Goal: Use online tool/utility

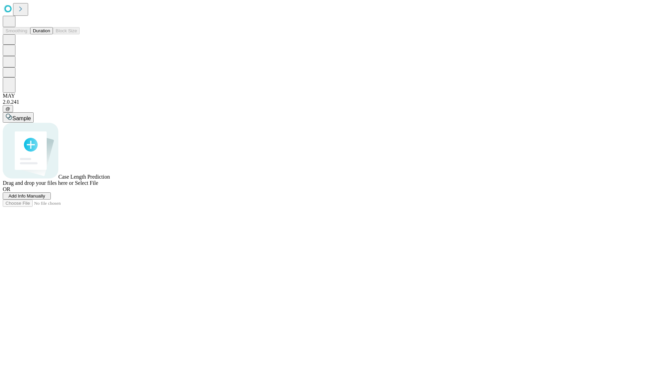
click at [50, 34] on button "Duration" at bounding box center [41, 30] width 23 height 7
click at [31, 115] on span "Sample" at bounding box center [21, 118] width 19 height 6
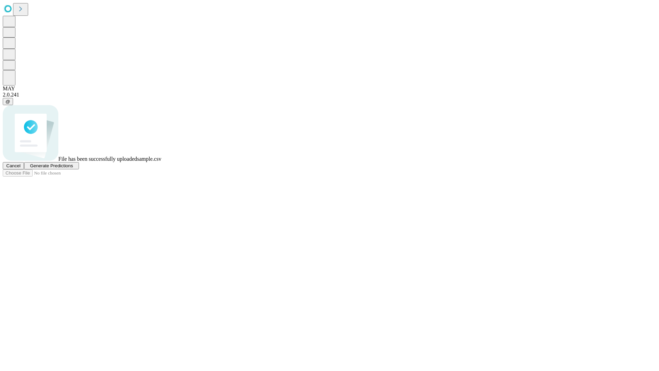
click at [73, 168] on span "Generate Predictions" at bounding box center [51, 165] width 43 height 5
